Goal: Check status

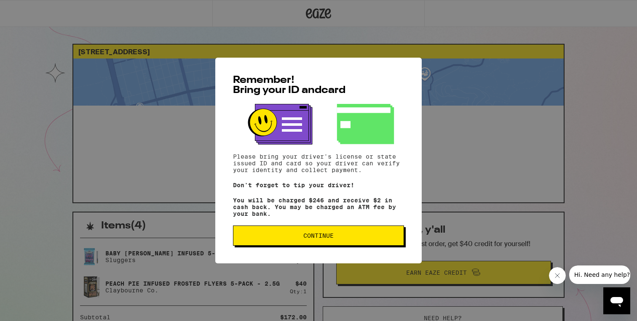
click at [292, 253] on div "Remember! Bring your ID and card Please bring your driver's license or state is…" at bounding box center [318, 161] width 206 height 206
click at [289, 235] on button "Continue" at bounding box center [318, 236] width 171 height 20
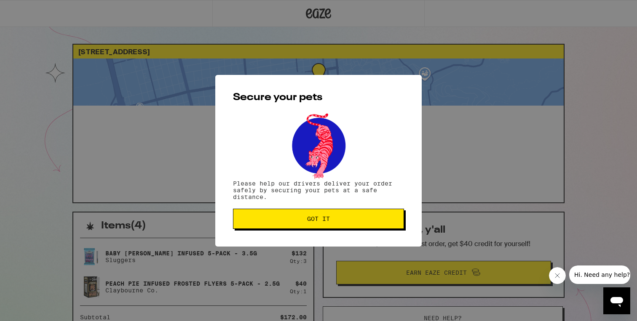
click at [333, 231] on div "Secure your pets Please help our drivers deliver your order safely by securing …" at bounding box center [318, 161] width 206 height 172
click at [297, 230] on div "Secure your pets Please help our drivers deliver your order safely by securing …" at bounding box center [318, 161] width 206 height 172
click at [294, 227] on button "Got it" at bounding box center [318, 219] width 171 height 20
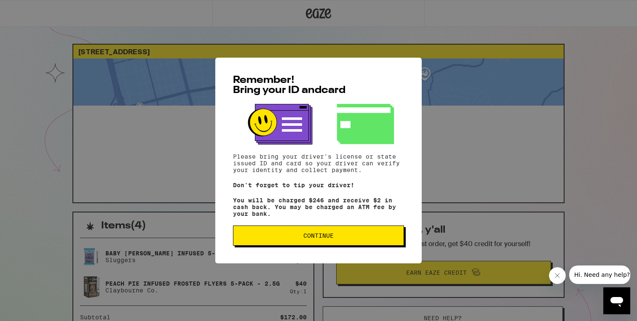
click at [351, 226] on div "Remember! Bring your ID and card Please bring your driver's license or state is…" at bounding box center [318, 161] width 206 height 206
click at [348, 235] on button "Continue" at bounding box center [318, 236] width 171 height 20
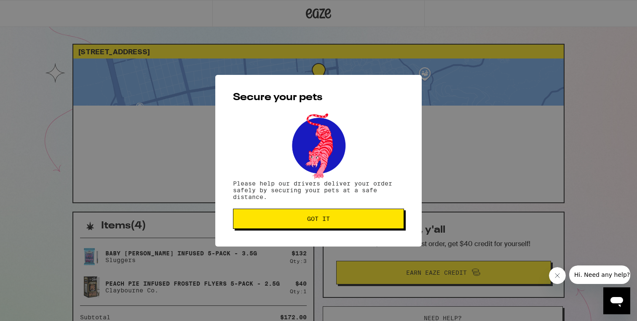
click at [351, 220] on span "Got it" at bounding box center [318, 219] width 157 height 6
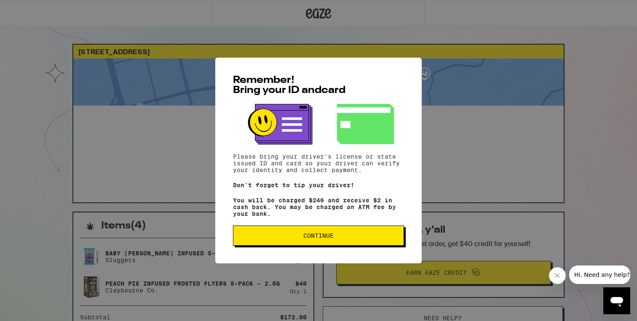
click at [372, 233] on button "Continue" at bounding box center [318, 236] width 171 height 20
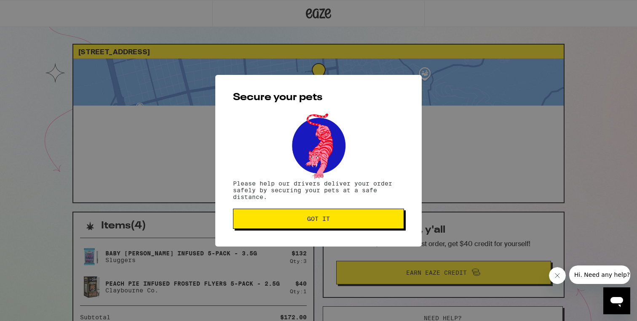
click at [417, 90] on div "Secure your pets Please help our drivers deliver your order safely by securing …" at bounding box center [318, 161] width 206 height 172
click at [361, 218] on span "Got it" at bounding box center [318, 219] width 157 height 6
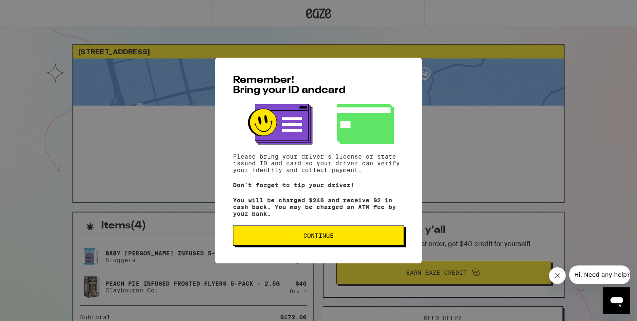
click at [342, 243] on button "Continue" at bounding box center [318, 236] width 171 height 20
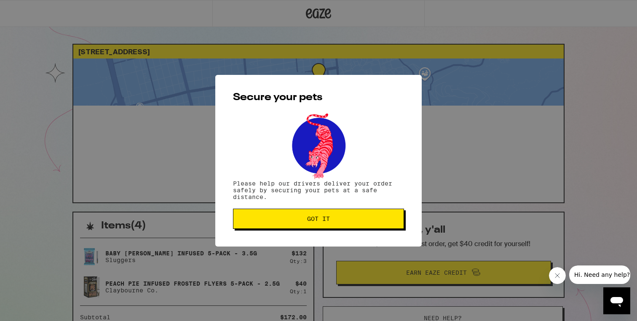
click at [272, 225] on button "Got it" at bounding box center [318, 219] width 171 height 20
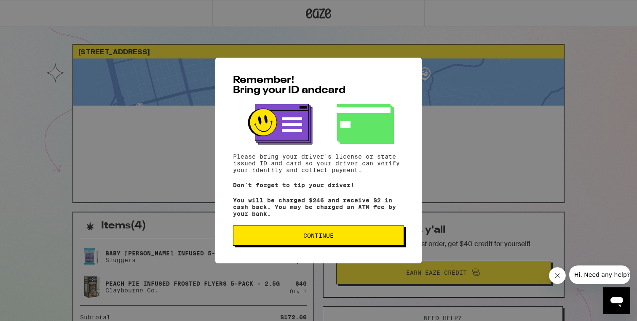
click at [308, 236] on span "Continue" at bounding box center [318, 236] width 30 height 6
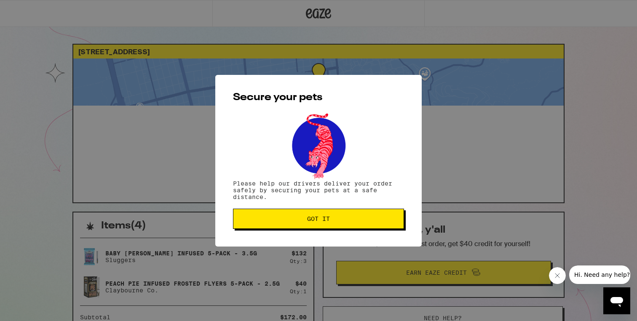
click at [321, 219] on span "Got it" at bounding box center [318, 219] width 23 height 6
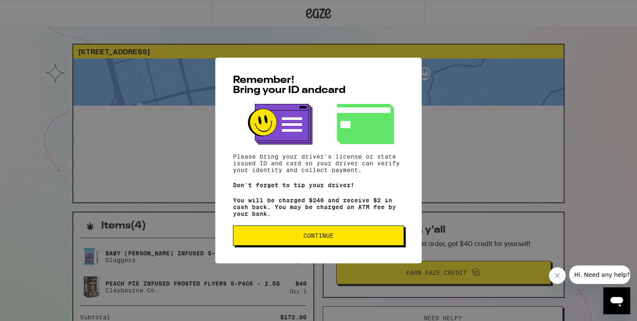
click at [318, 246] on button "Continue" at bounding box center [318, 236] width 171 height 20
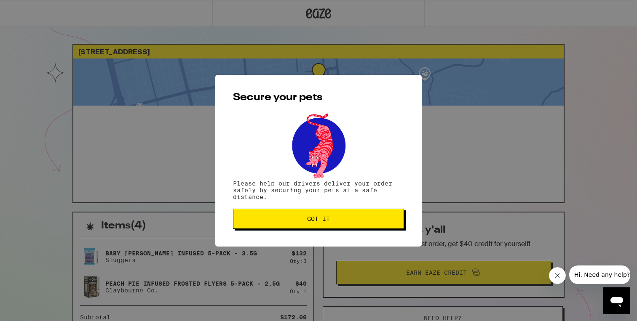
click at [314, 224] on button "Got it" at bounding box center [318, 219] width 171 height 20
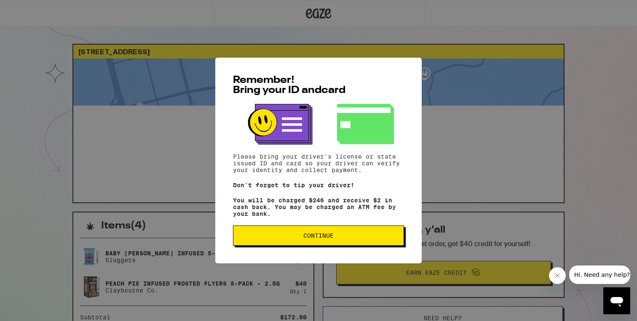
click at [374, 239] on span "Continue" at bounding box center [318, 236] width 157 height 6
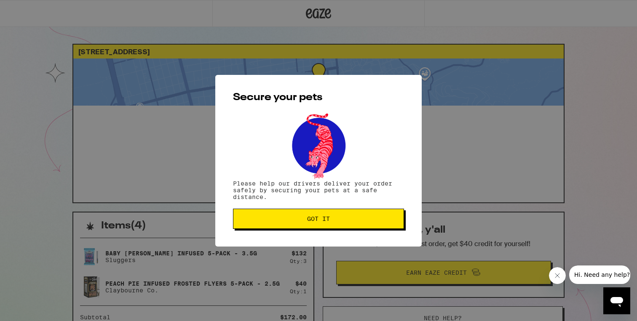
click at [313, 219] on span "Got it" at bounding box center [318, 219] width 23 height 6
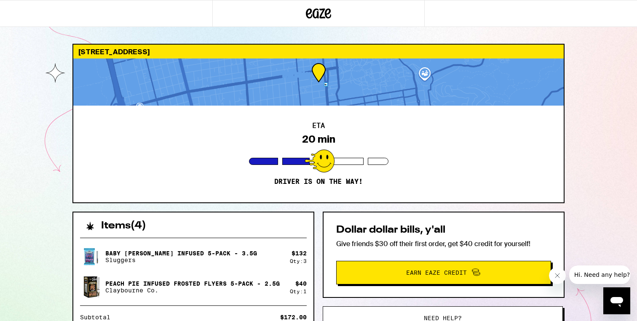
click at [255, 200] on div "ETA 20 min Driver is on the way!" at bounding box center [318, 154] width 490 height 97
click at [564, 278] on button "Close message from company" at bounding box center [557, 275] width 17 height 17
click at [465, 187] on div "ETA 20 min Driver is on the way!" at bounding box center [318, 154] width 490 height 97
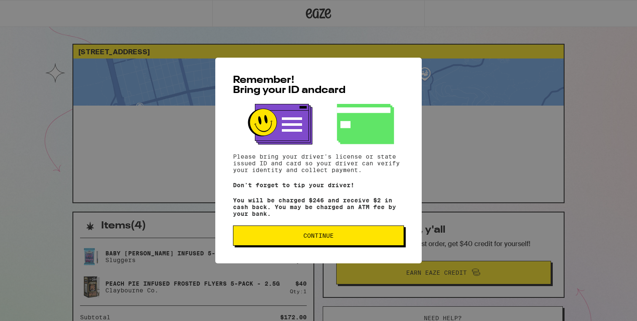
click at [293, 239] on span "Continue" at bounding box center [318, 236] width 157 height 6
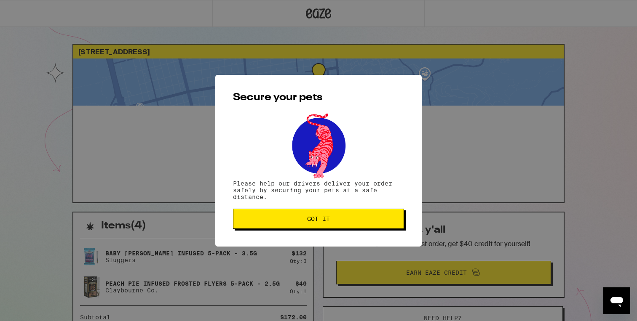
click at [297, 221] on span "Got it" at bounding box center [318, 219] width 157 height 6
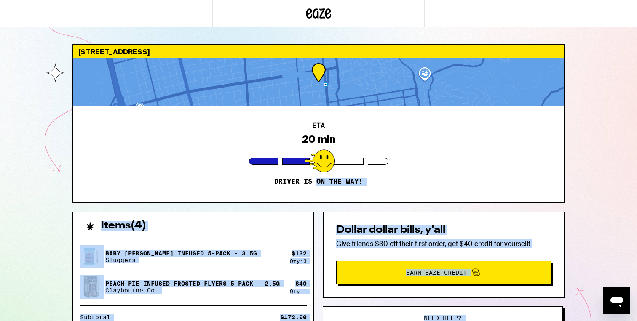
drag, startPoint x: 315, startPoint y: 184, endPoint x: 333, endPoint y: 345, distance: 161.5
click at [333, 321] on html "2055 Center St Berkeley 94704 ETA 20 min Driver is on the way! Items ( 4 ) Baby…" at bounding box center [318, 229] width 637 height 459
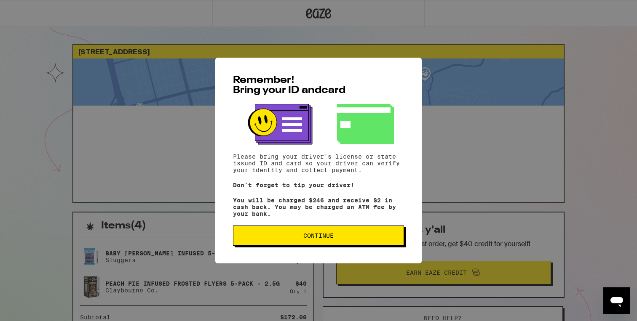
click at [350, 234] on button "Continue" at bounding box center [318, 236] width 171 height 20
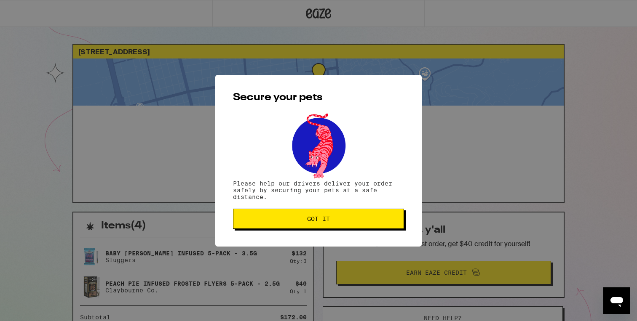
click at [337, 222] on span "Got it" at bounding box center [318, 219] width 157 height 6
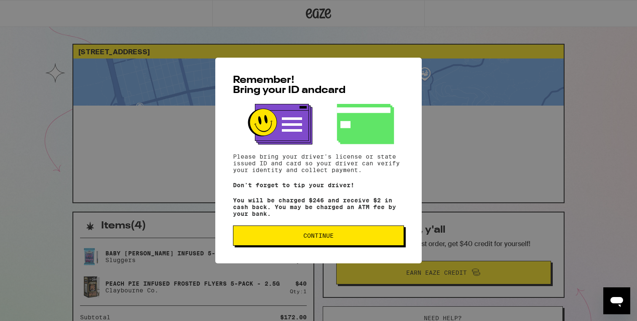
click at [384, 239] on span "Continue" at bounding box center [318, 236] width 157 height 6
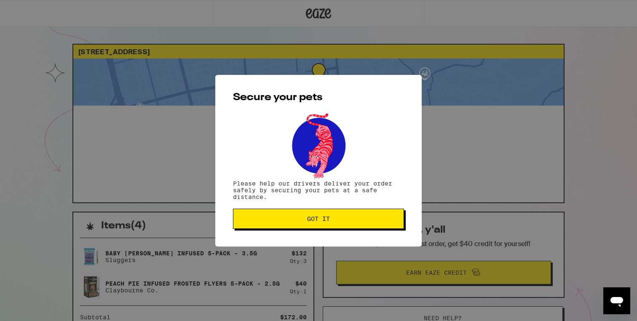
click at [382, 221] on span "Got it" at bounding box center [318, 219] width 157 height 6
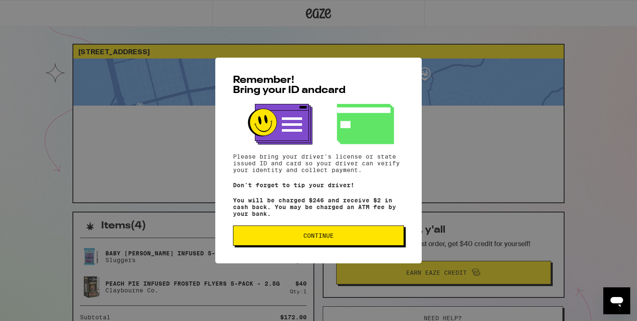
click at [350, 235] on button "Continue" at bounding box center [318, 236] width 171 height 20
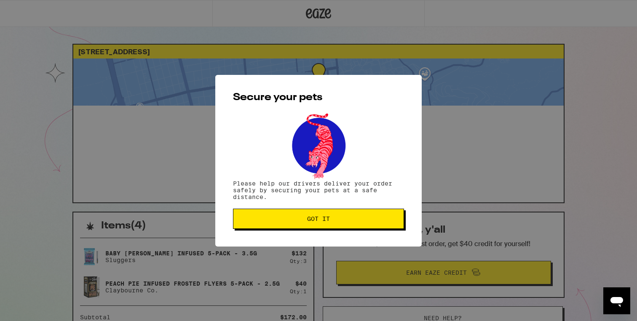
click at [313, 219] on span "Got it" at bounding box center [318, 219] width 23 height 6
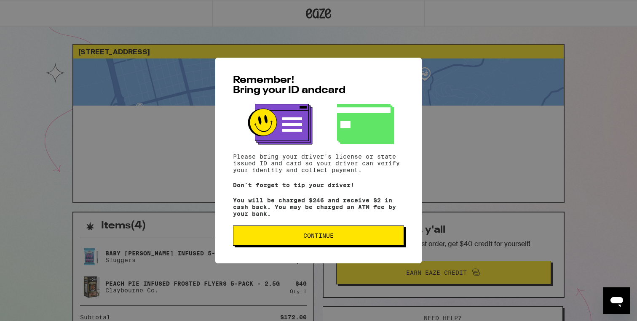
click at [334, 239] on span "Continue" at bounding box center [318, 236] width 157 height 6
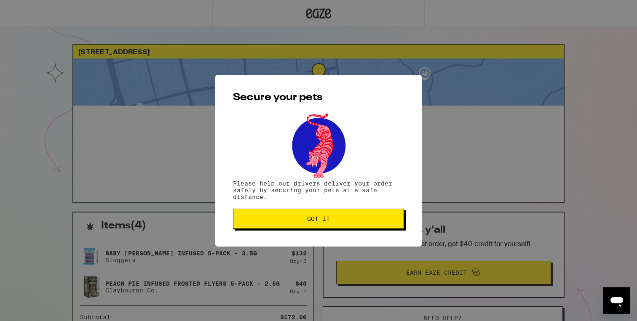
click at [294, 222] on span "Got it" at bounding box center [318, 219] width 157 height 6
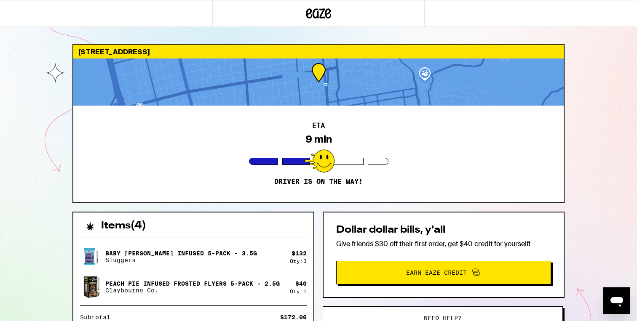
click at [235, 218] on div "Items ( 4 )" at bounding box center [193, 222] width 240 height 19
